Goal: Transaction & Acquisition: Obtain resource

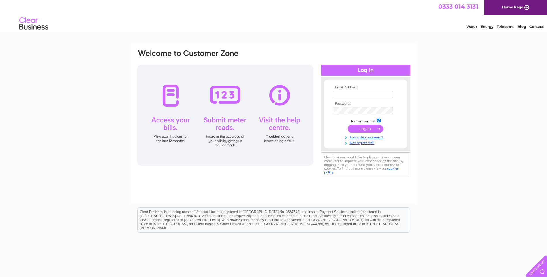
type input "[PERSON_NAME][EMAIL_ADDRESS][PERSON_NAME][DOMAIN_NAME]"
click at [366, 129] on input "submit" at bounding box center [364, 129] width 35 height 8
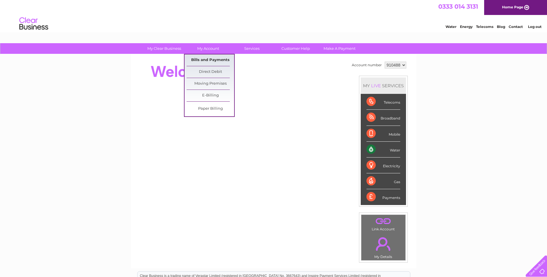
click at [215, 61] on link "Bills and Payments" at bounding box center [210, 60] width 48 height 12
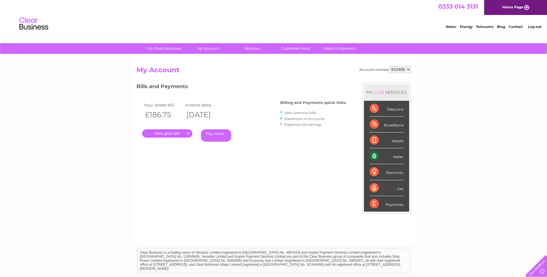
click at [173, 133] on link "." at bounding box center [167, 133] width 50 height 8
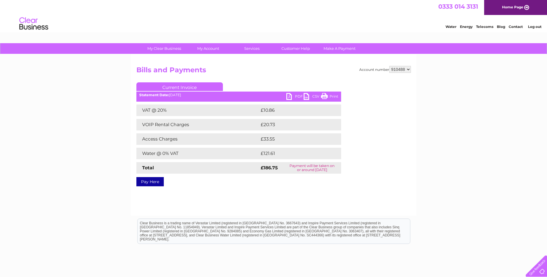
click at [289, 95] on link "PDF" at bounding box center [294, 97] width 17 height 8
